Goal: Task Accomplishment & Management: Manage account settings

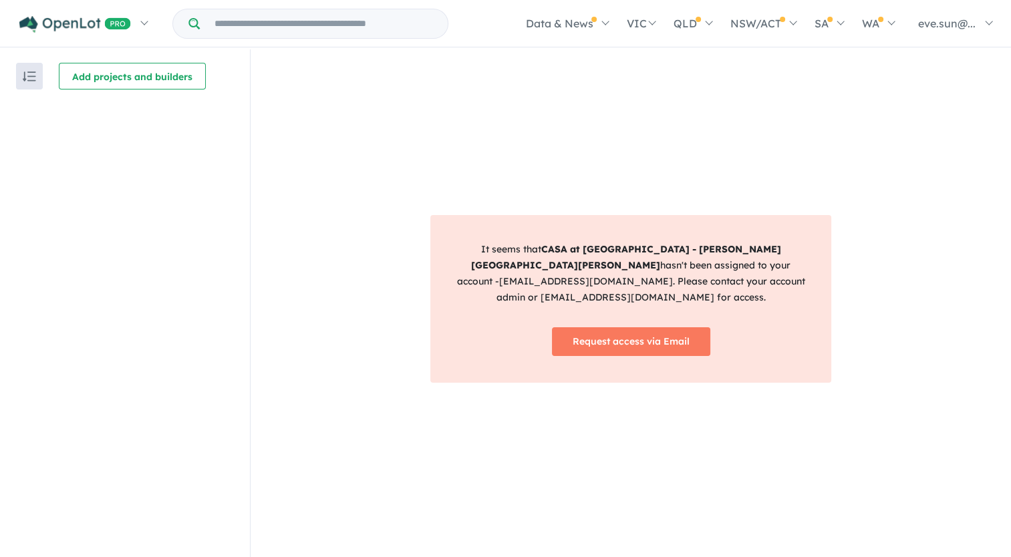
click at [244, 288] on div "Recent enquiries first Most unread enquiries first Most enquiries first By name…" at bounding box center [125, 304] width 250 height 510
click at [131, 224] on div "Recent enquiries first Most unread enquiries first Most enquiries first By name…" at bounding box center [125, 304] width 250 height 510
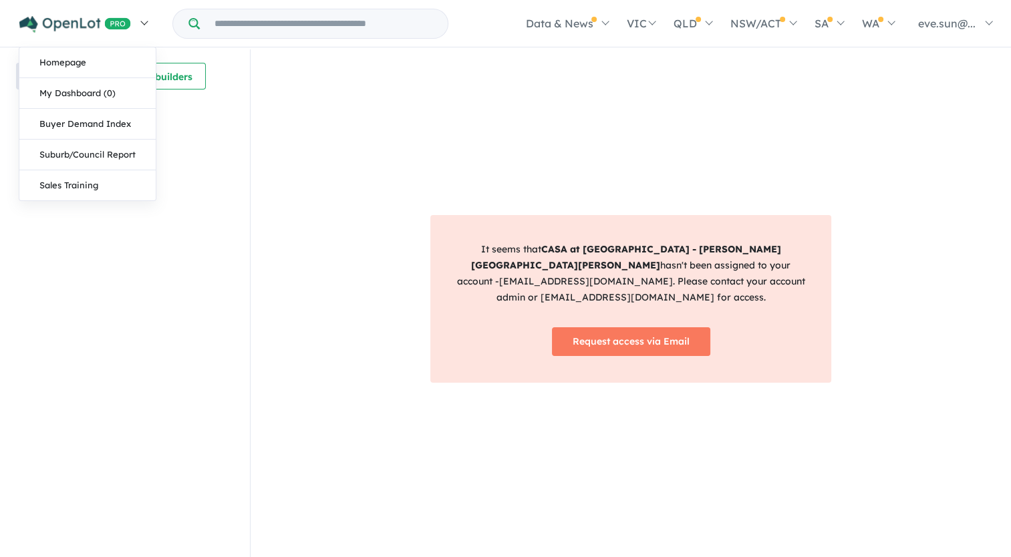
click at [59, 25] on img at bounding box center [75, 24] width 112 height 17
drag, startPoint x: 59, startPoint y: 25, endPoint x: 41, endPoint y: 23, distance: 18.2
click at [41, 23] on img at bounding box center [75, 24] width 112 height 17
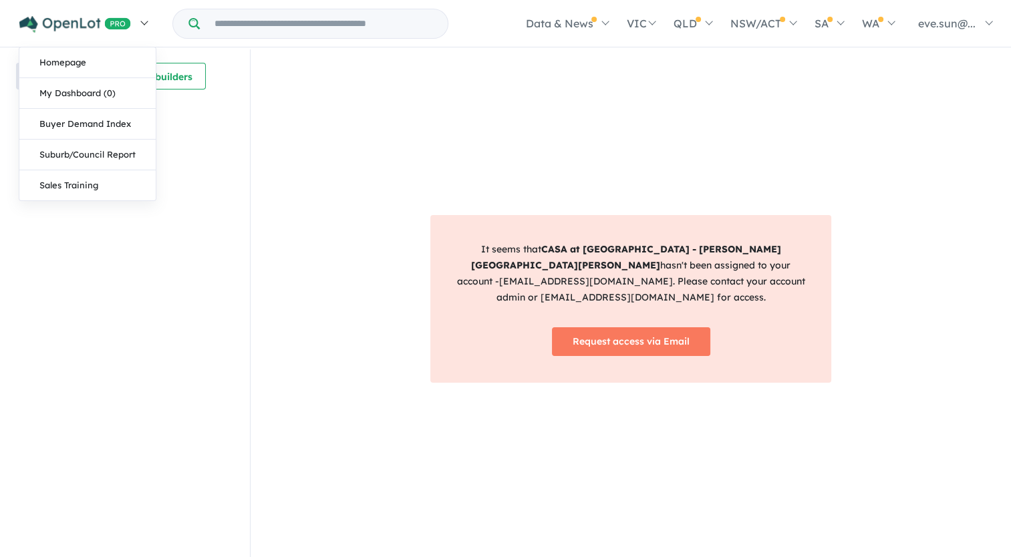
click at [41, 23] on img at bounding box center [75, 24] width 112 height 17
click at [59, 62] on link "Homepage" at bounding box center [87, 62] width 136 height 31
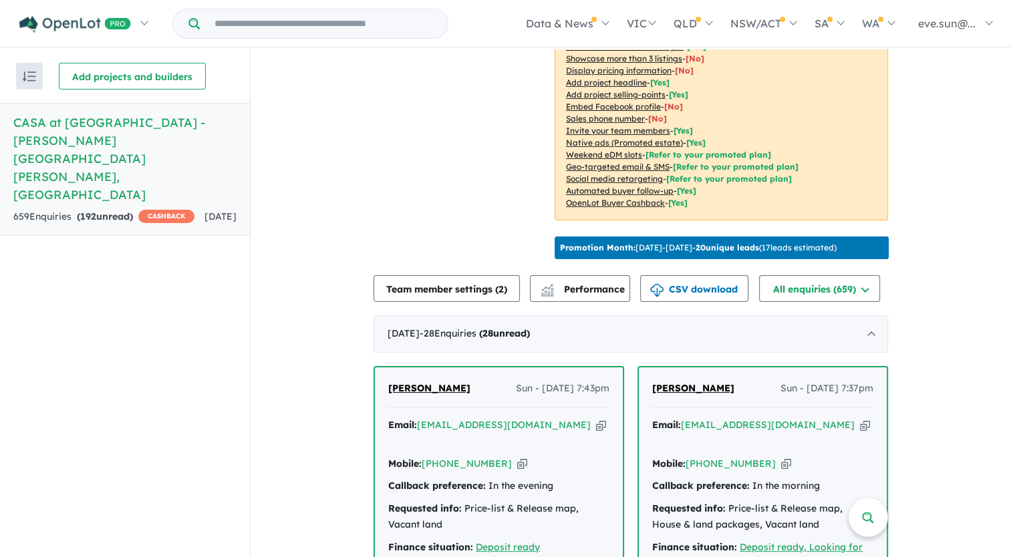
scroll to position [285, 0]
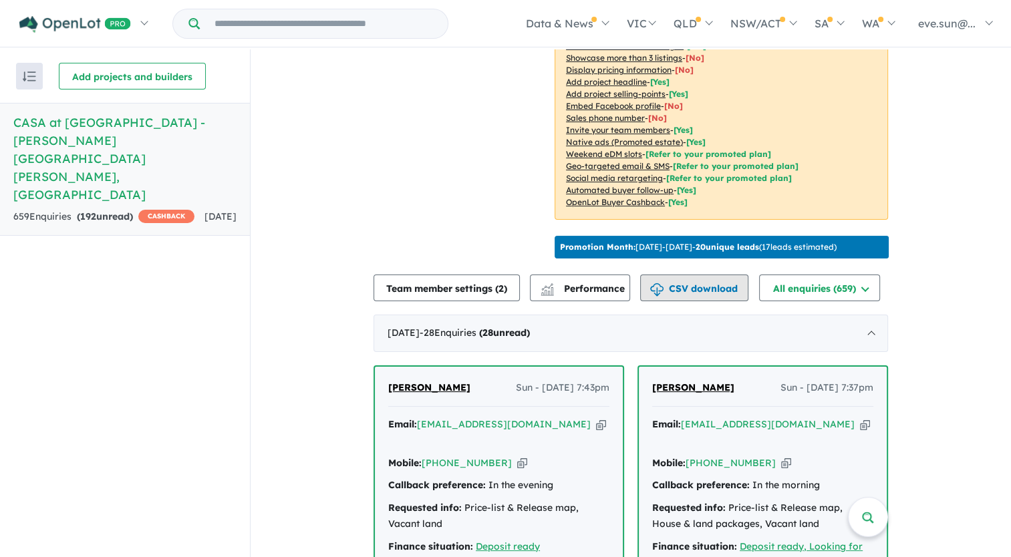
click at [692, 282] on button "CSV download" at bounding box center [694, 288] width 108 height 27
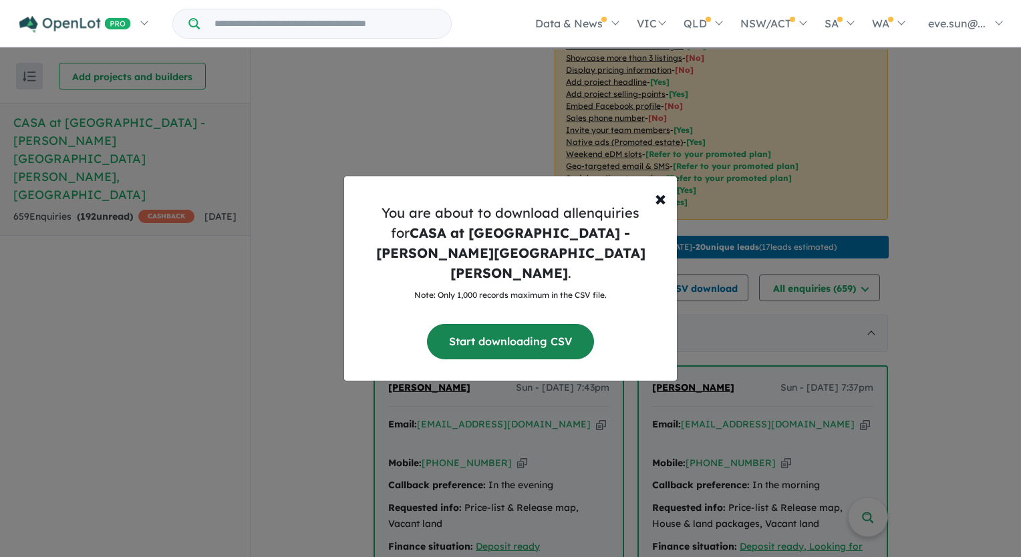
click at [495, 324] on button "Start downloading CSV" at bounding box center [510, 341] width 167 height 35
click at [357, 115] on div "× Close You are about to download all enquiries for CASA at Sapphire Estate - R…" at bounding box center [510, 278] width 1021 height 557
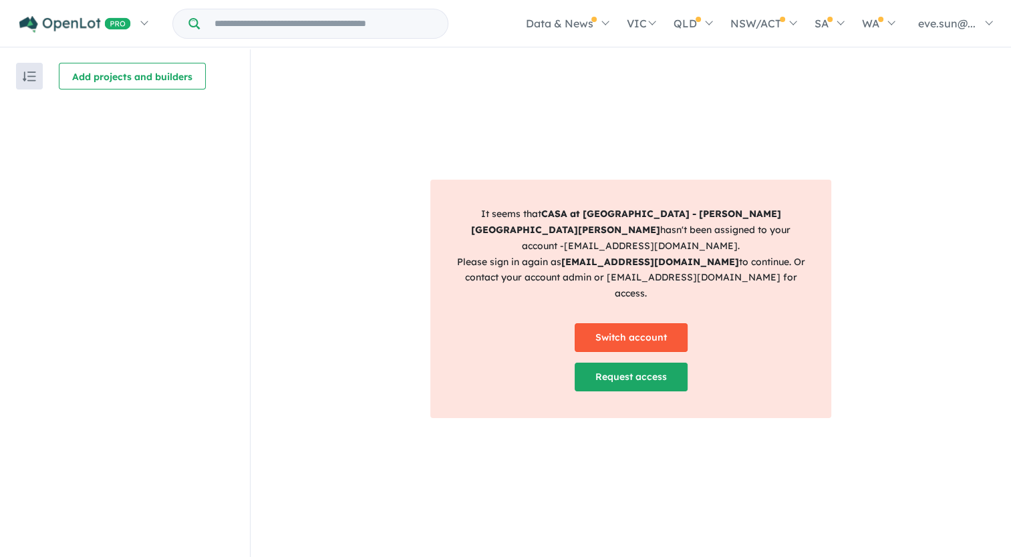
click at [653, 323] on link "Switch account" at bounding box center [631, 337] width 113 height 29
